Goal: Register for event/course

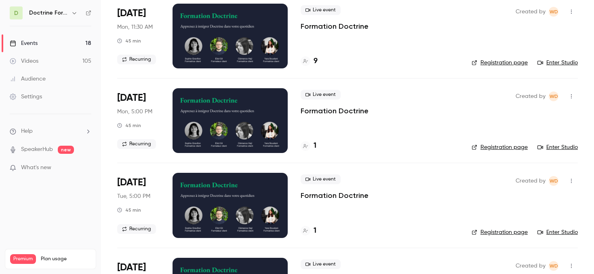
scroll to position [241, 0]
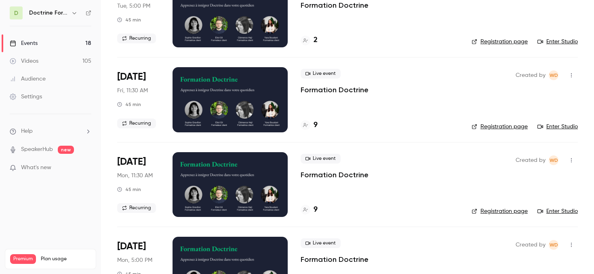
scroll to position [88, 0]
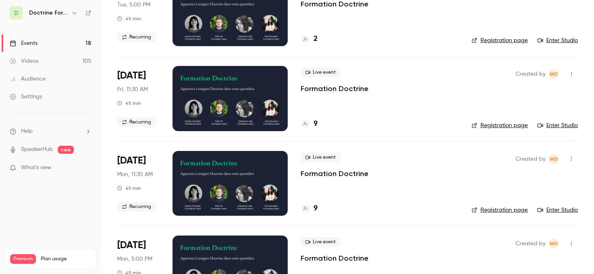
click at [484, 211] on link "Registration page" at bounding box center [500, 210] width 56 height 8
